Goal: Transaction & Acquisition: Obtain resource

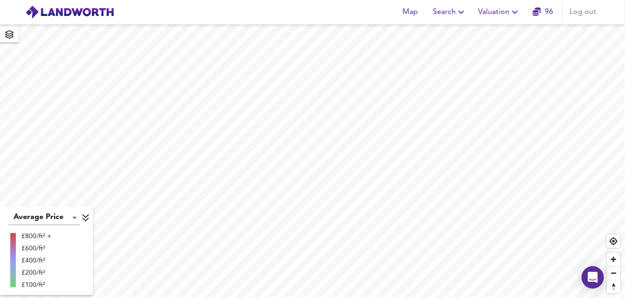
click at [512, 15] on icon "button" at bounding box center [514, 12] width 11 height 11
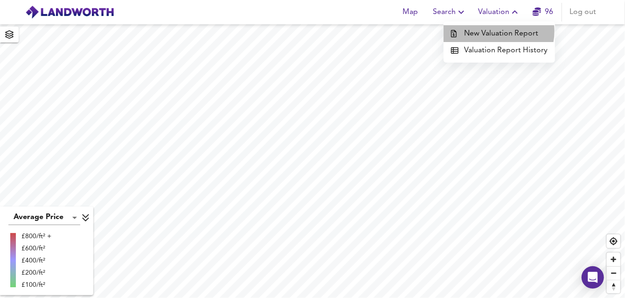
click at [498, 31] on li "New Valuation Report" at bounding box center [499, 33] width 111 height 17
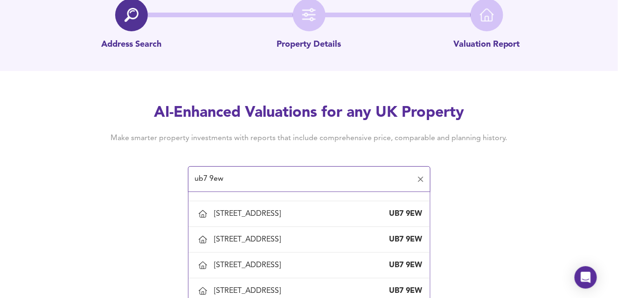
scroll to position [653, 0]
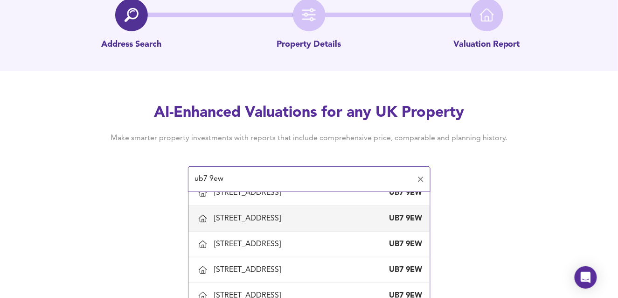
click at [222, 223] on div "[STREET_ADDRESS]" at bounding box center [250, 218] width 70 height 10
type input "[STREET_ADDRESS]"
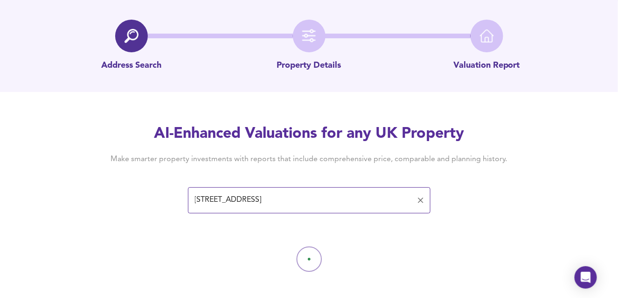
scroll to position [33, 0]
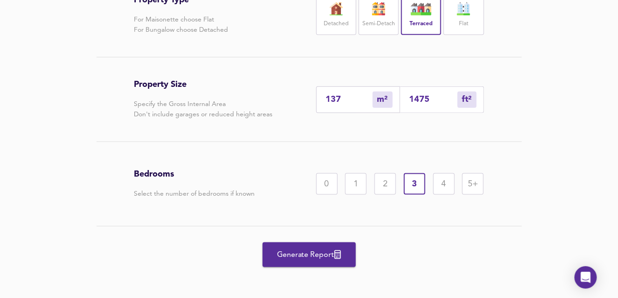
scroll to position [236, 0]
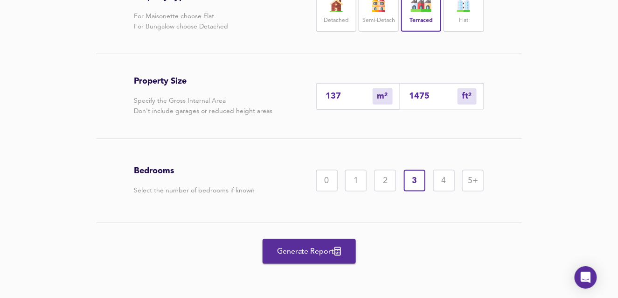
click at [301, 246] on span "Generate Report" at bounding box center [309, 251] width 75 height 13
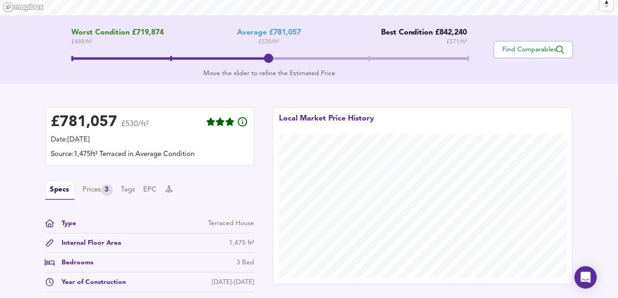
scroll to position [252, 0]
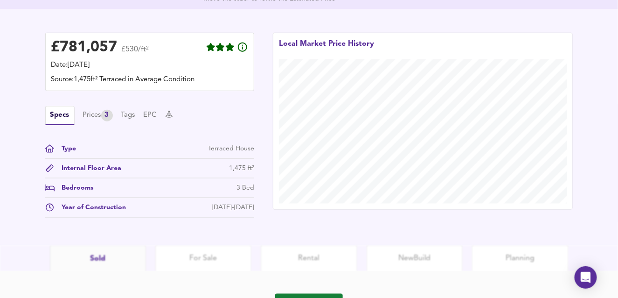
click at [239, 200] on div "Type Terraced House Internal Floor Area 1,475 ft² Bedrooms 3 Bed Year of Constr…" at bounding box center [149, 181] width 209 height 74
click at [238, 168] on div "1,475 ft²" at bounding box center [241, 168] width 25 height 10
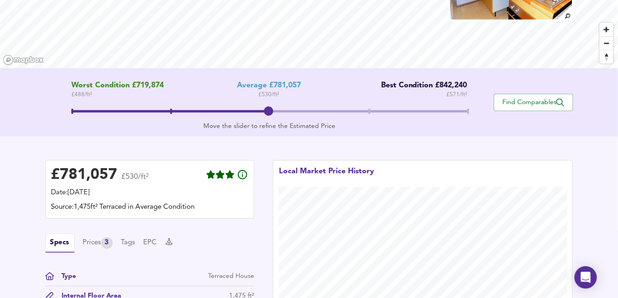
scroll to position [140, 0]
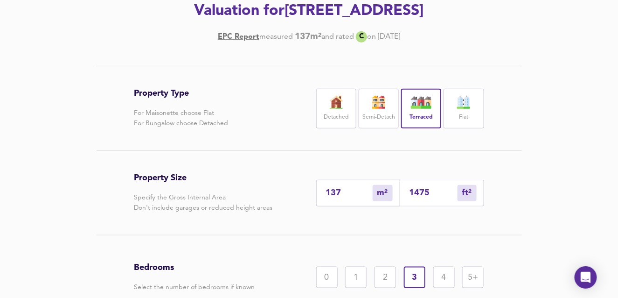
scroll to position [236, 0]
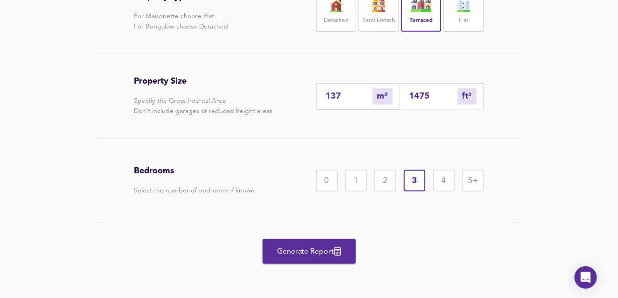
click at [317, 95] on div "137 m² sqm" at bounding box center [358, 96] width 84 height 27
type input "9"
type input "97"
type input "91"
type input "980"
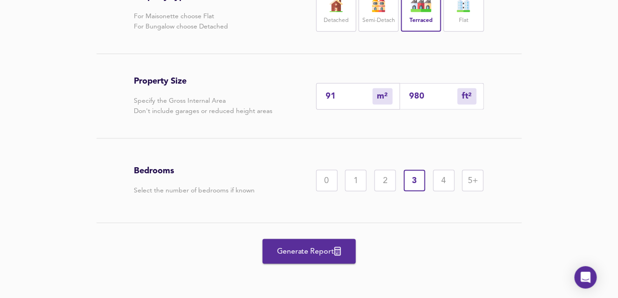
type input "91"
click at [442, 179] on div "4" at bounding box center [443, 180] width 21 height 21
click at [300, 248] on span "Generate Report" at bounding box center [309, 251] width 75 height 13
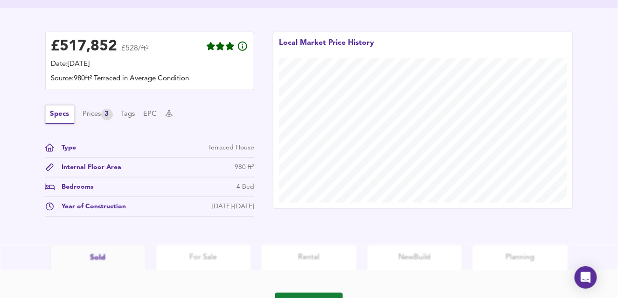
scroll to position [206, 0]
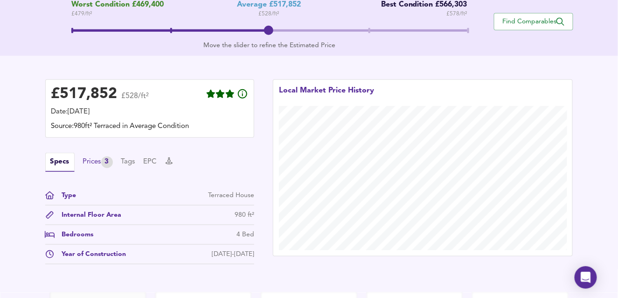
click at [88, 162] on div "Prices 3" at bounding box center [98, 162] width 30 height 12
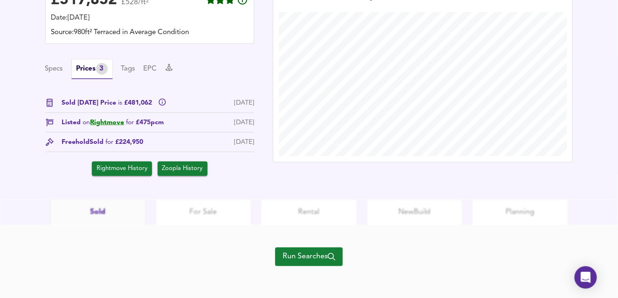
scroll to position [300, 0]
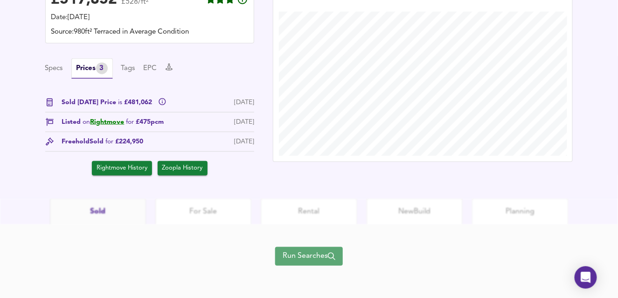
click at [307, 256] on span "Run Searches" at bounding box center [309, 256] width 53 height 13
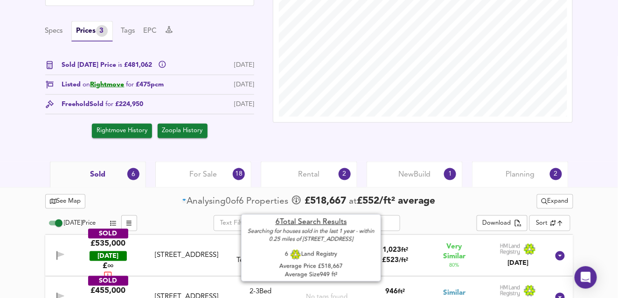
scroll to position [355, 0]
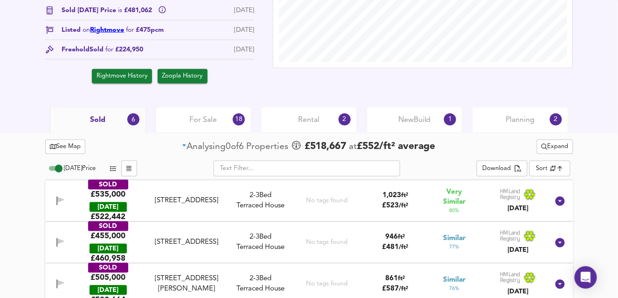
click at [105, 30] on link "Rightmove" at bounding box center [107, 30] width 34 height 7
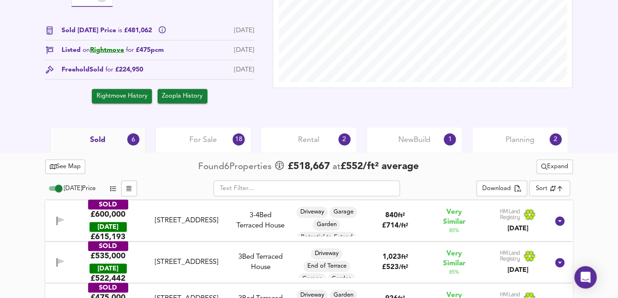
scroll to position [349, 0]
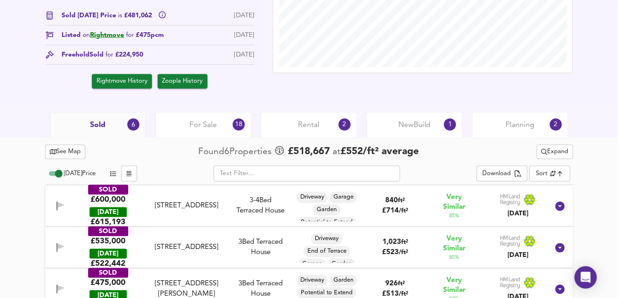
click at [56, 204] on icon "button" at bounding box center [56, 206] width 1 height 9
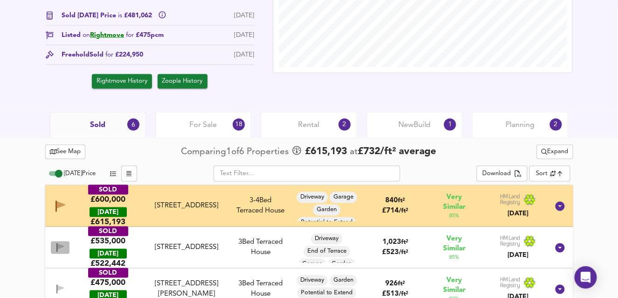
click at [57, 243] on icon "button" at bounding box center [60, 247] width 8 height 9
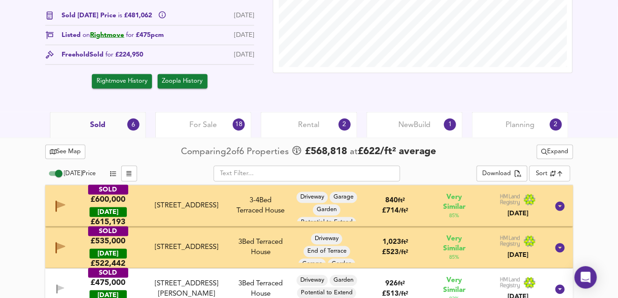
scroll to position [396, 0]
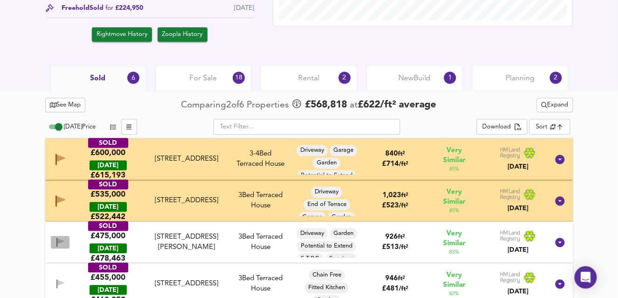
click at [56, 239] on icon "button" at bounding box center [56, 242] width 1 height 9
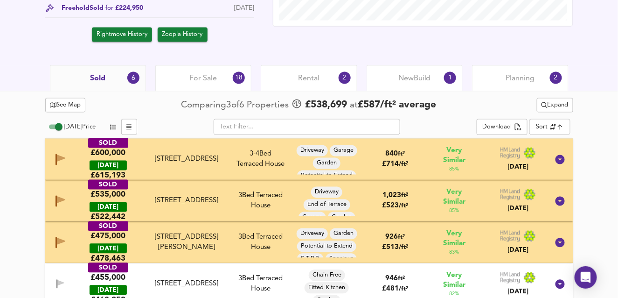
scroll to position [443, 0]
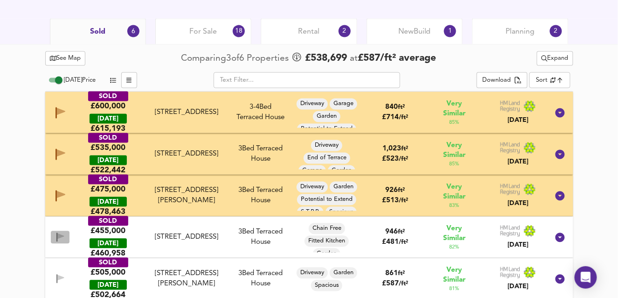
click at [55, 233] on span "button" at bounding box center [60, 237] width 14 height 9
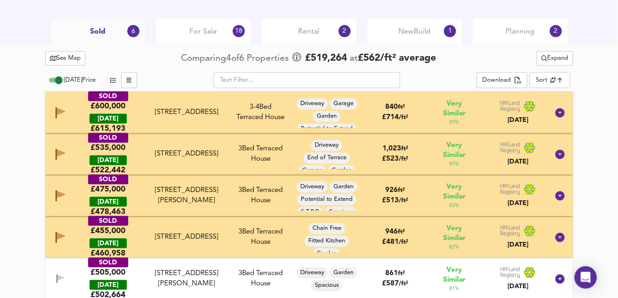
click at [58, 275] on icon "button" at bounding box center [60, 278] width 7 height 6
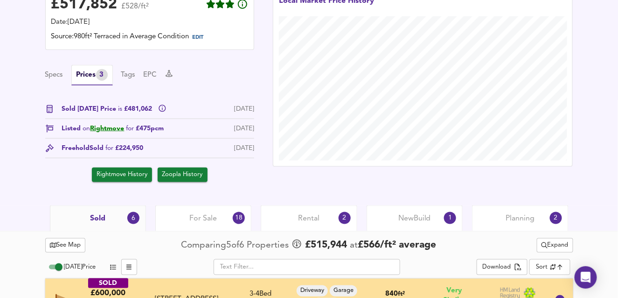
scroll to position [70, 0]
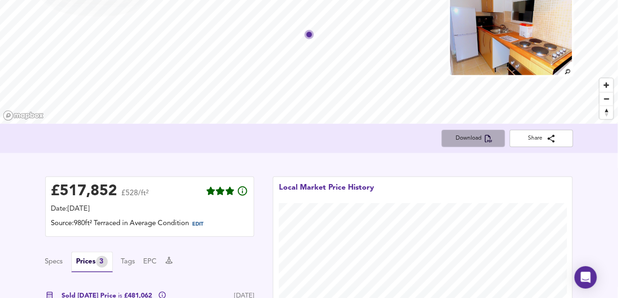
click at [476, 138] on span "Download" at bounding box center [473, 138] width 49 height 10
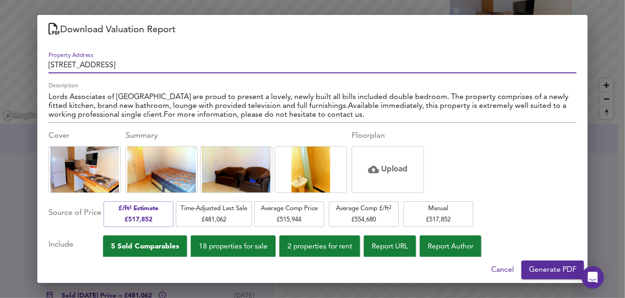
click at [155, 246] on span "5 Sold Comparables" at bounding box center [145, 246] width 68 height 13
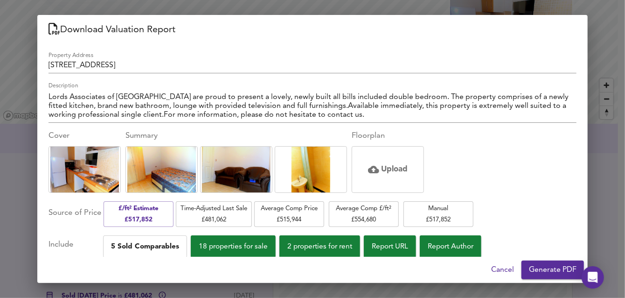
click at [550, 272] on span "Generate PDF" at bounding box center [553, 269] width 48 height 13
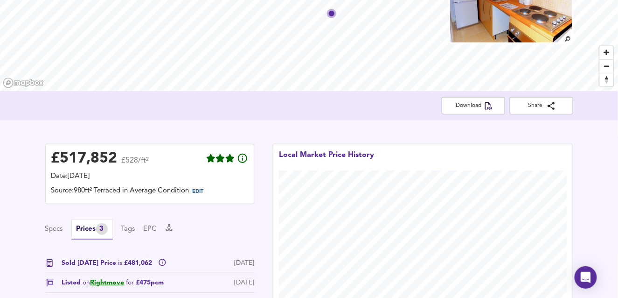
scroll to position [93, 0]
